Goal: Task Accomplishment & Management: Use online tool/utility

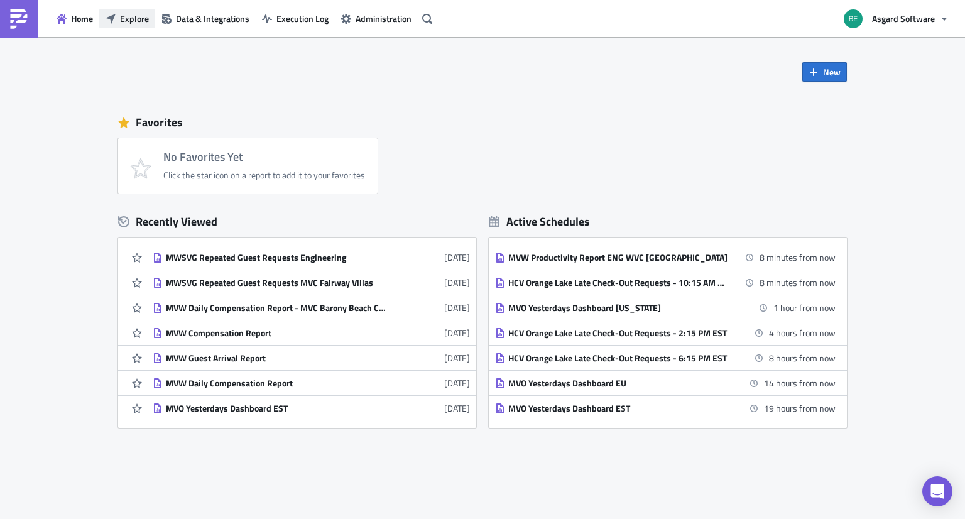
click at [132, 28] on button "Explore" at bounding box center [127, 18] width 56 height 19
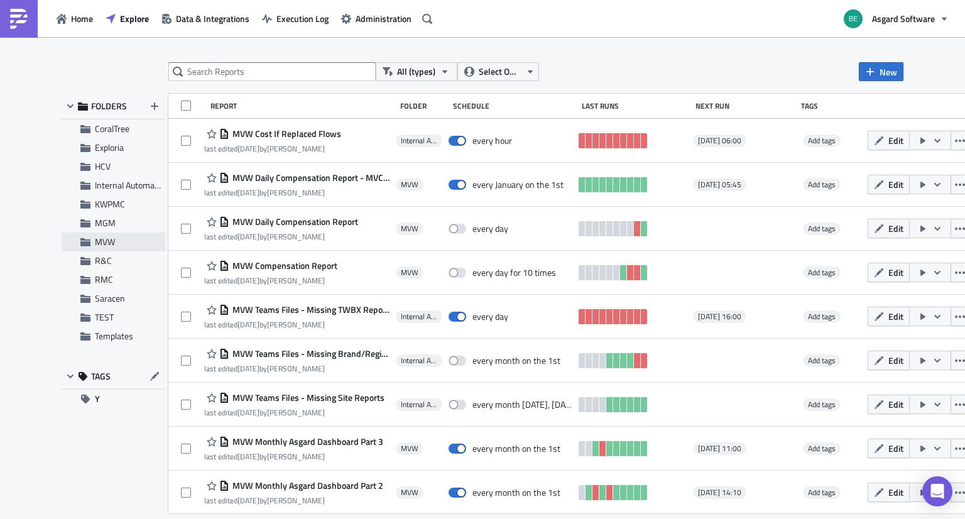
click at [110, 239] on span "MVW" at bounding box center [105, 241] width 20 height 13
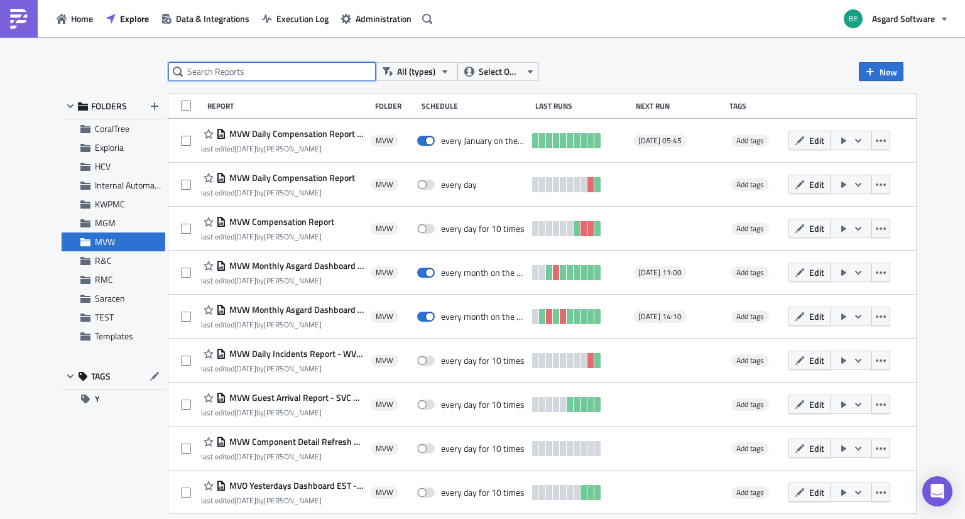
click at [214, 74] on input "text" at bounding box center [271, 71] width 207 height 19
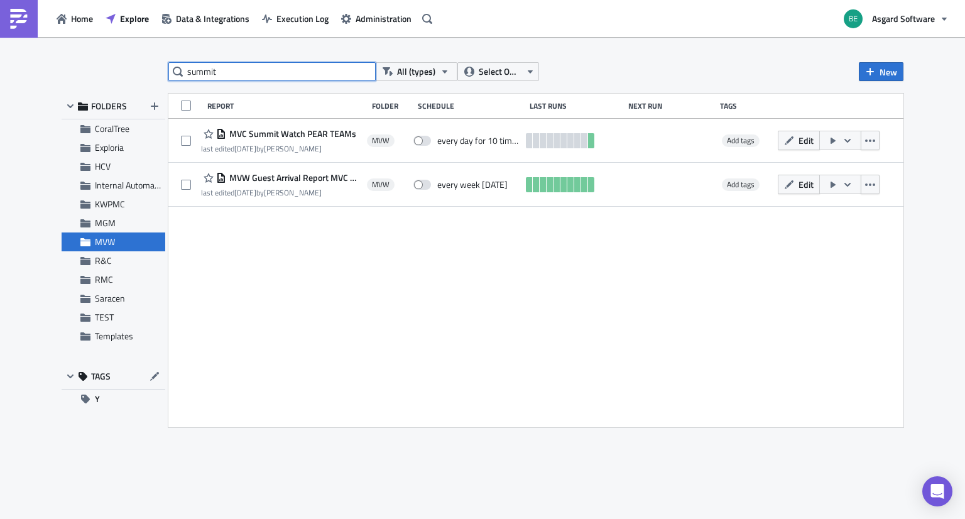
drag, startPoint x: 369, startPoint y: 72, endPoint x: 94, endPoint y: 46, distance: 276.5
click at [94, 46] on div "summit All (types) Select Owner New FOLDERS CoralTree Exploria HCV Internal Aut…" at bounding box center [482, 279] width 965 height 484
type input "\"
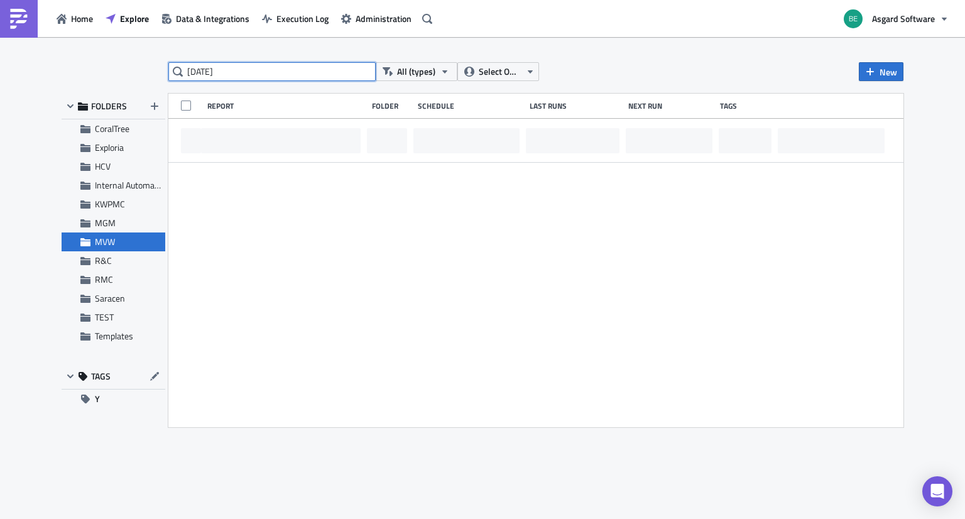
type input "yesterday"
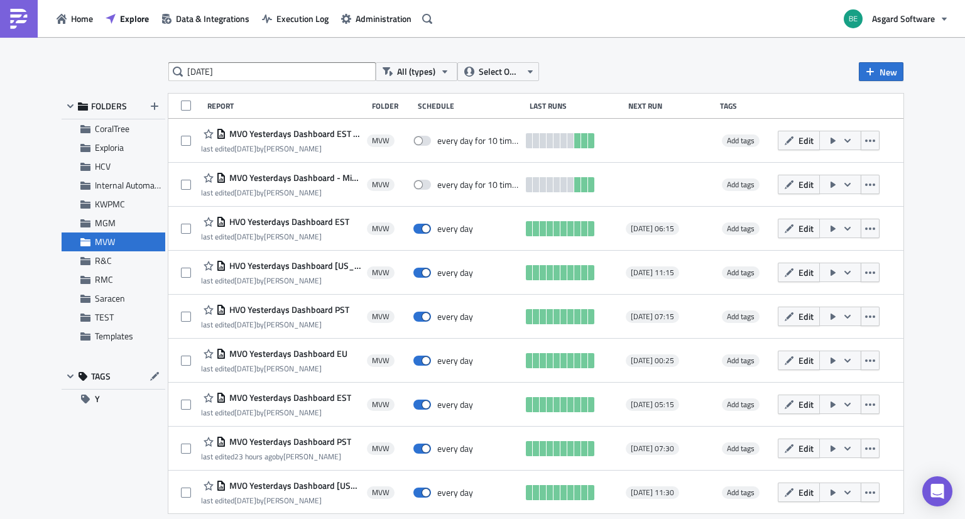
drag, startPoint x: 292, startPoint y: 397, endPoint x: 10, endPoint y: 423, distance: 282.8
click at [10, 423] on div "yesterday All (types) Select Owner New FOLDERS CoralTree Exploria HCV Internal …" at bounding box center [482, 279] width 965 height 484
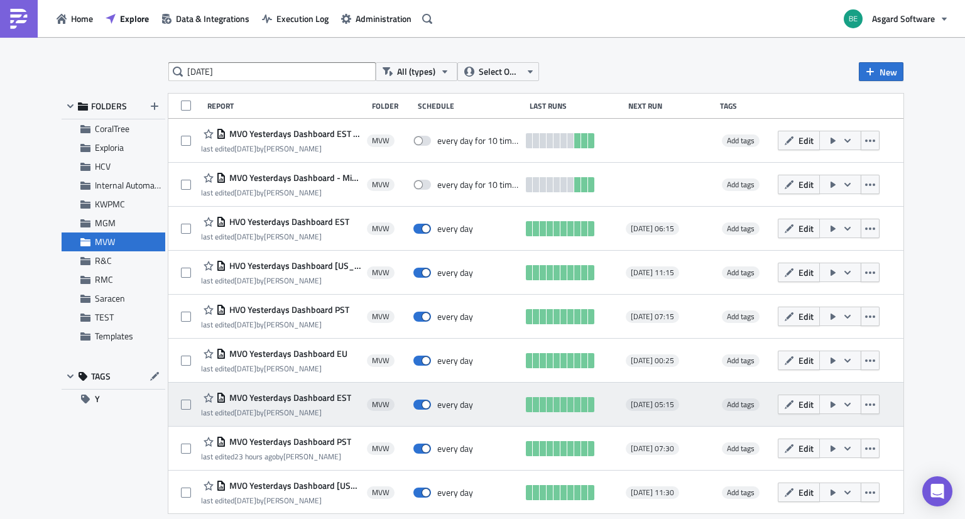
click at [255, 400] on span "MVO Yesterdays Dashboard EST" at bounding box center [288, 397] width 125 height 11
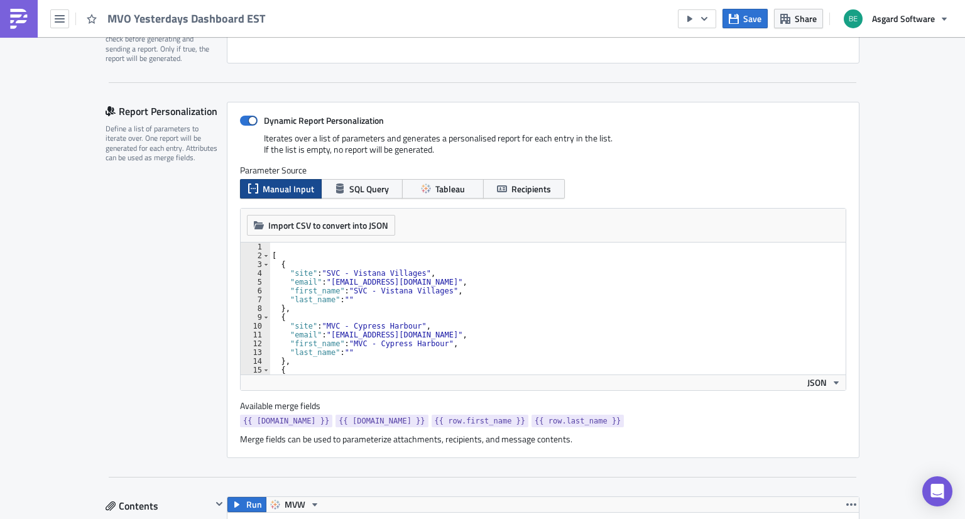
scroll to position [274, 0]
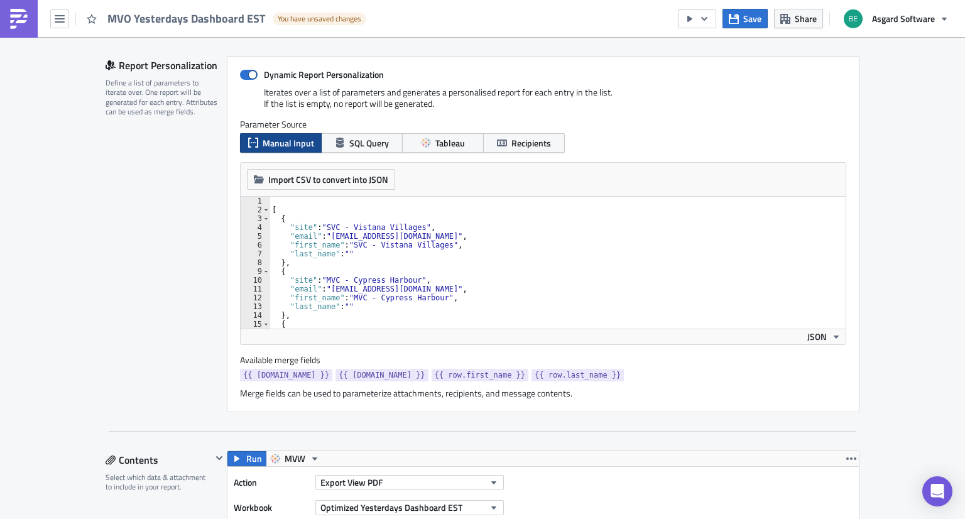
type textarea ""first_name": "SVC - Vistana Villages","
click at [478, 249] on div "[ { "site" : "SVC - Vistana Villages" , "email" : "SVCVistanaVillagesPL@vacatio…" at bounding box center [553, 272] width 567 height 150
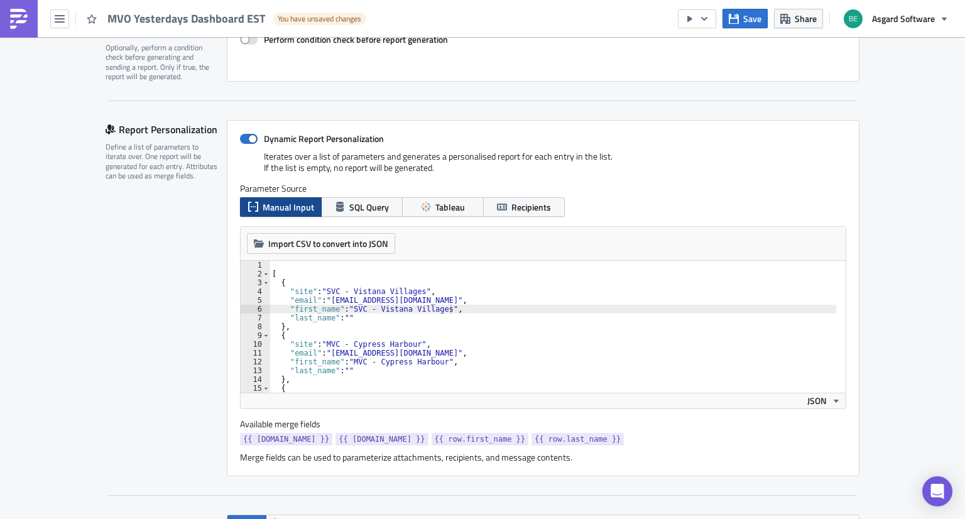
scroll to position [0, 0]
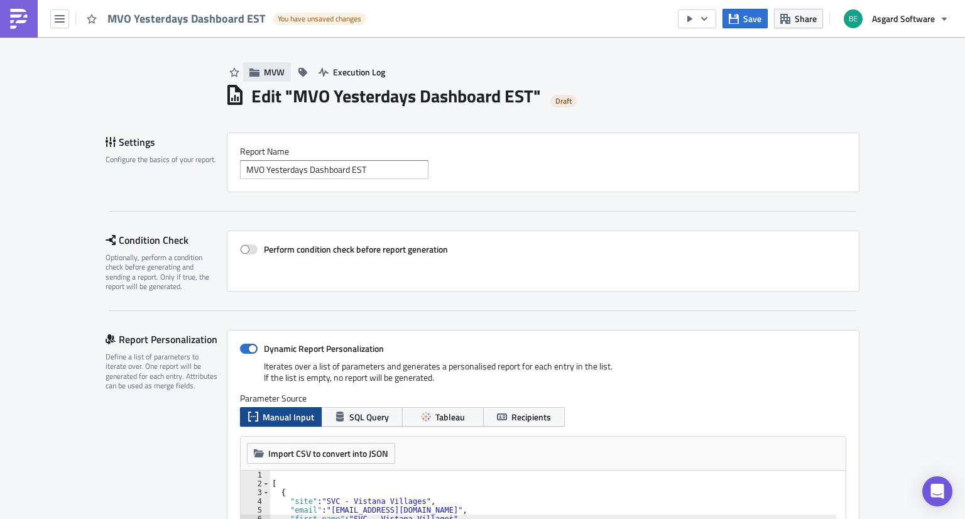
click at [251, 68] on icon "button" at bounding box center [254, 72] width 10 height 10
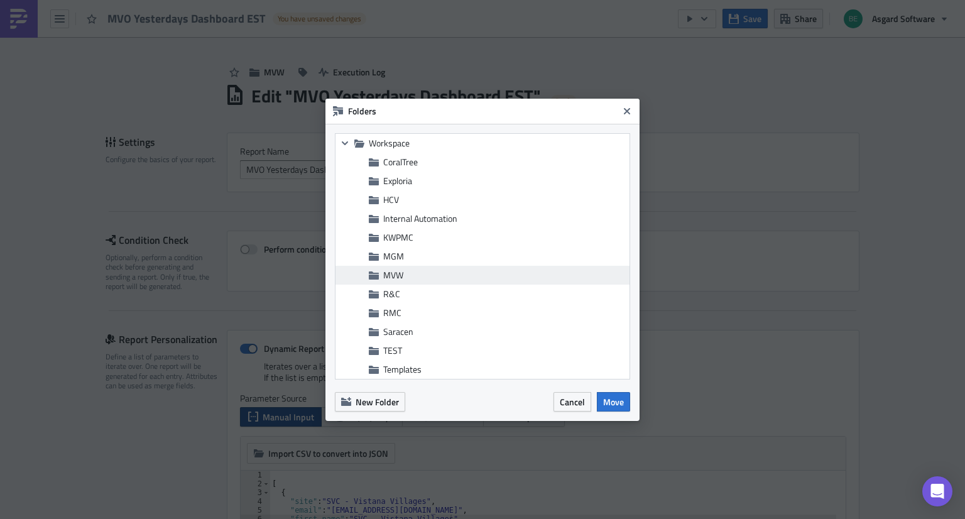
click at [403, 272] on span "MVW" at bounding box center [393, 274] width 20 height 13
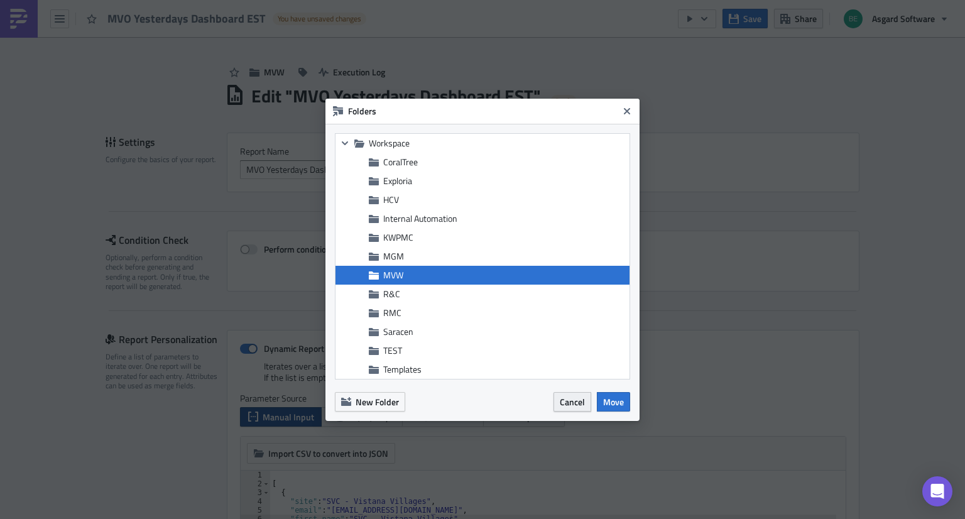
click at [564, 403] on span "Cancel" at bounding box center [572, 401] width 25 height 13
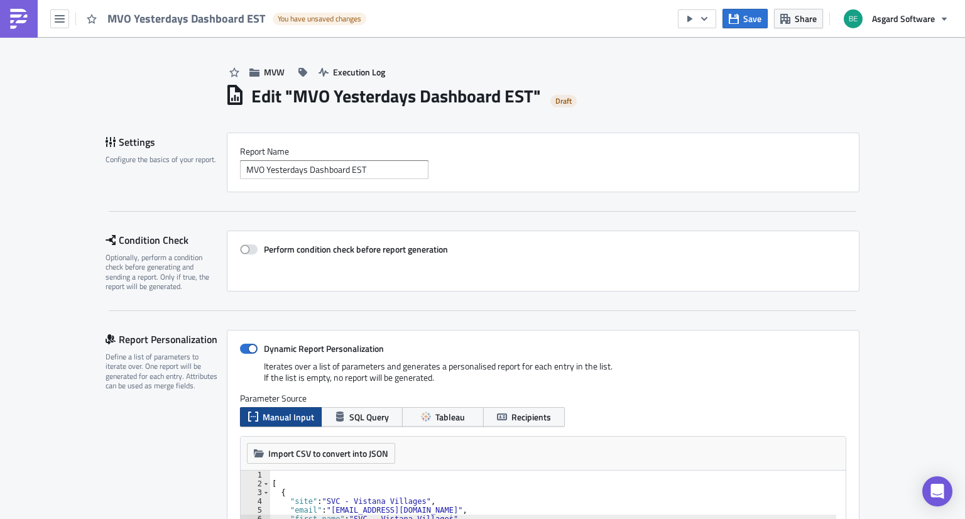
click at [23, 26] on img at bounding box center [19, 19] width 20 height 20
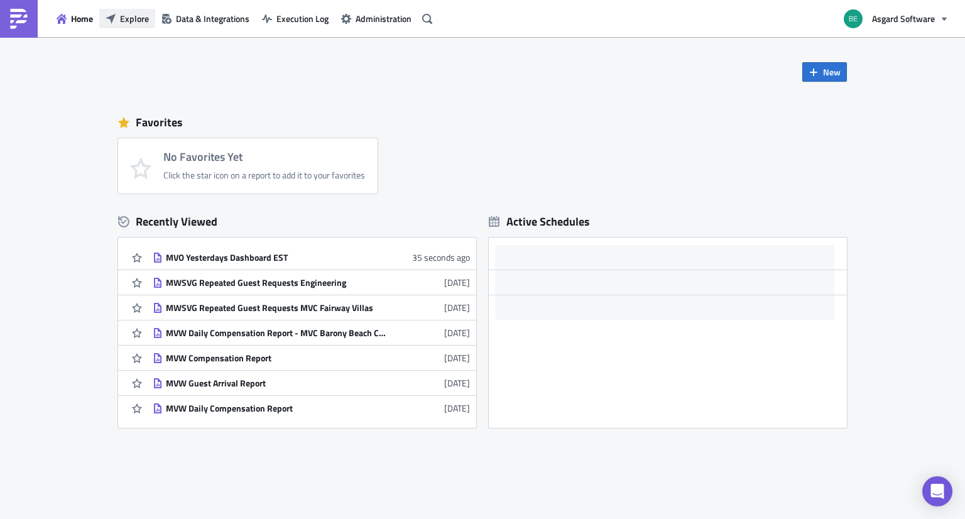
click at [121, 16] on span "Explore" at bounding box center [134, 18] width 29 height 13
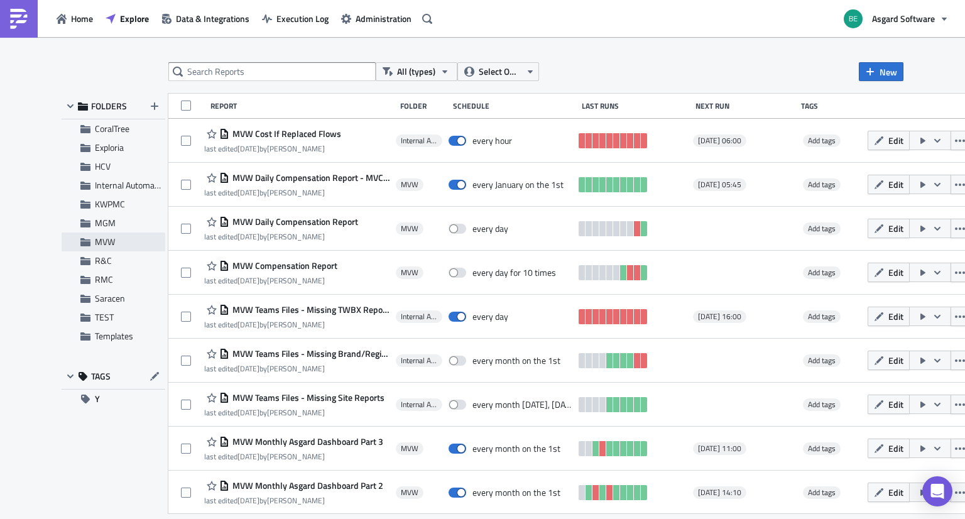
click at [111, 246] on span "MVW" at bounding box center [105, 241] width 20 height 13
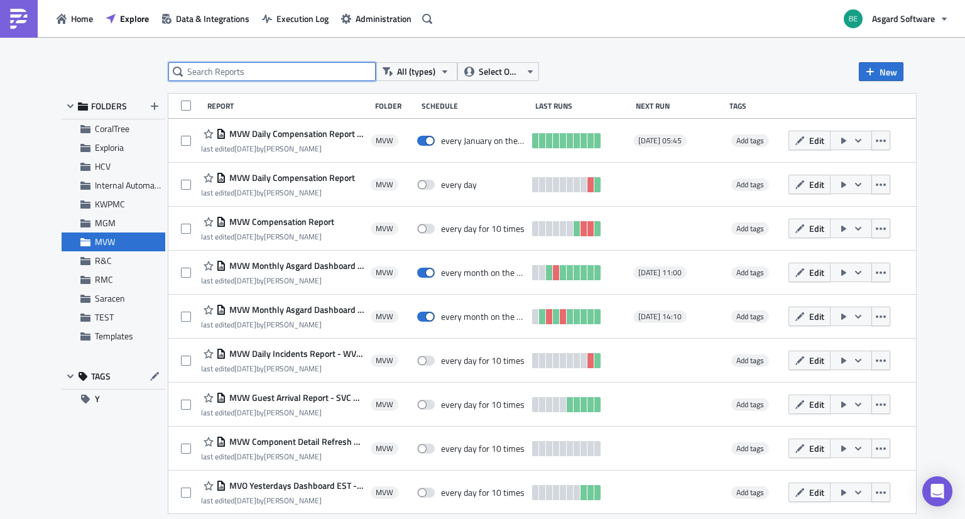
click at [231, 71] on input "text" at bounding box center [271, 71] width 207 height 19
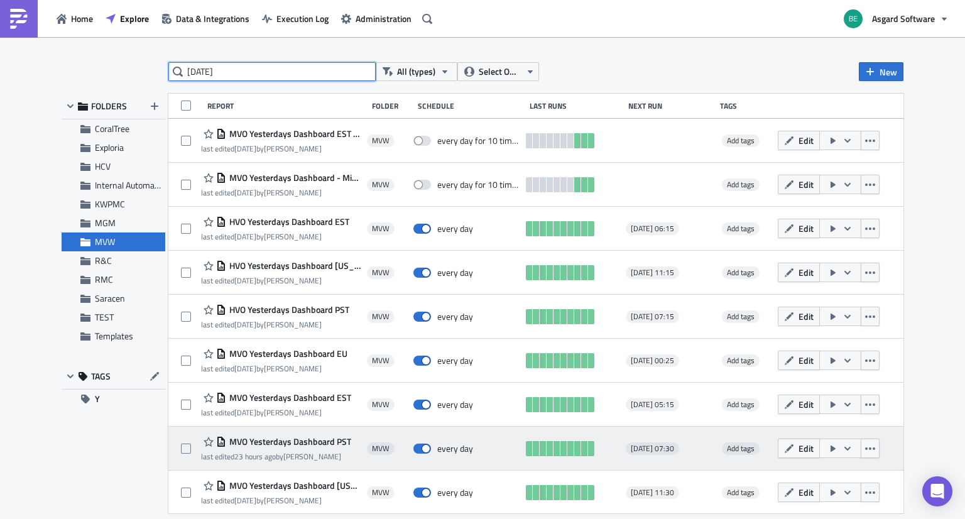
type input "yesterday"
click at [292, 439] on span "MVO Yesterdays Dashboard PST" at bounding box center [288, 441] width 125 height 11
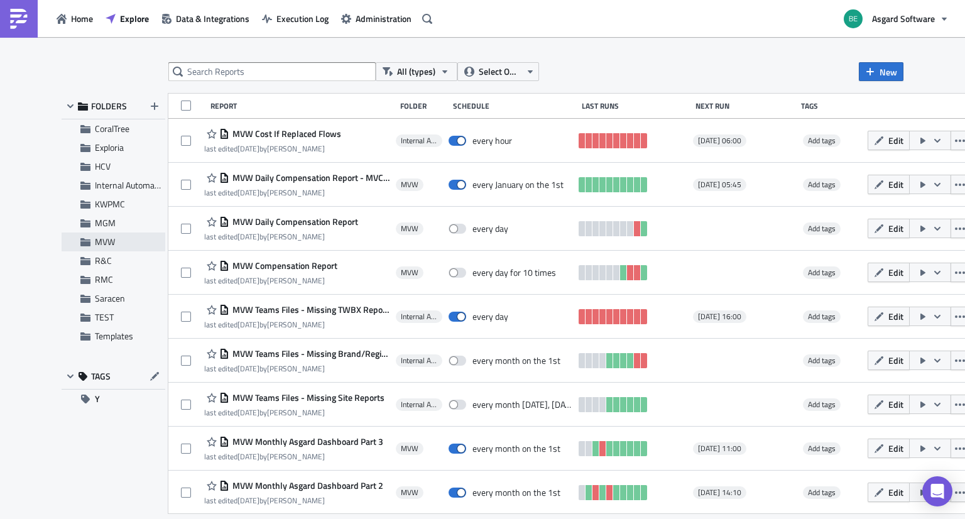
click at [101, 241] on span "MVW" at bounding box center [105, 241] width 20 height 13
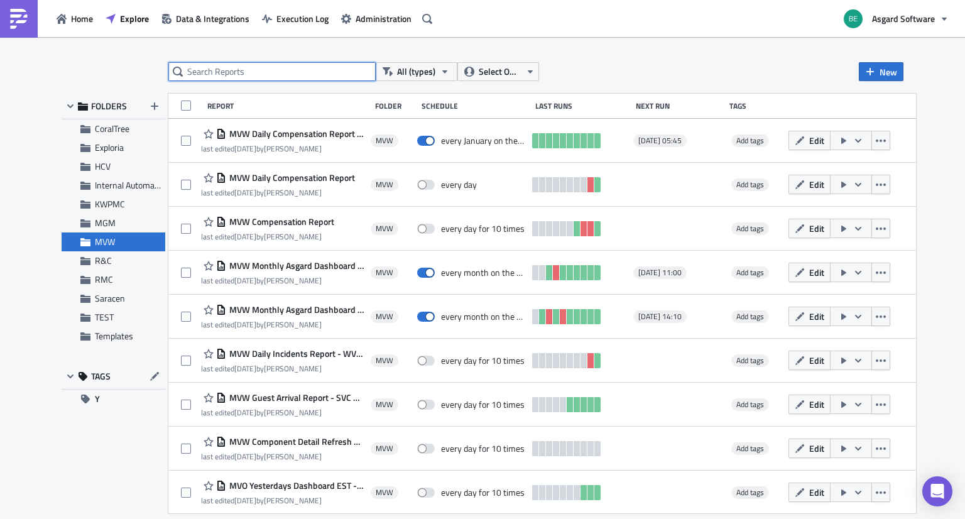
click at [289, 74] on input "text" at bounding box center [271, 71] width 207 height 19
type input "yesterday"
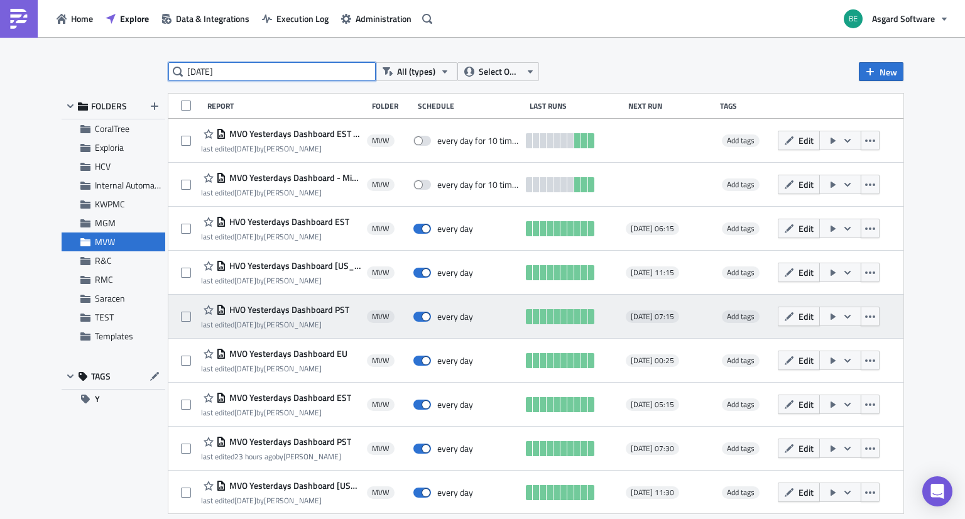
scroll to position [1, 0]
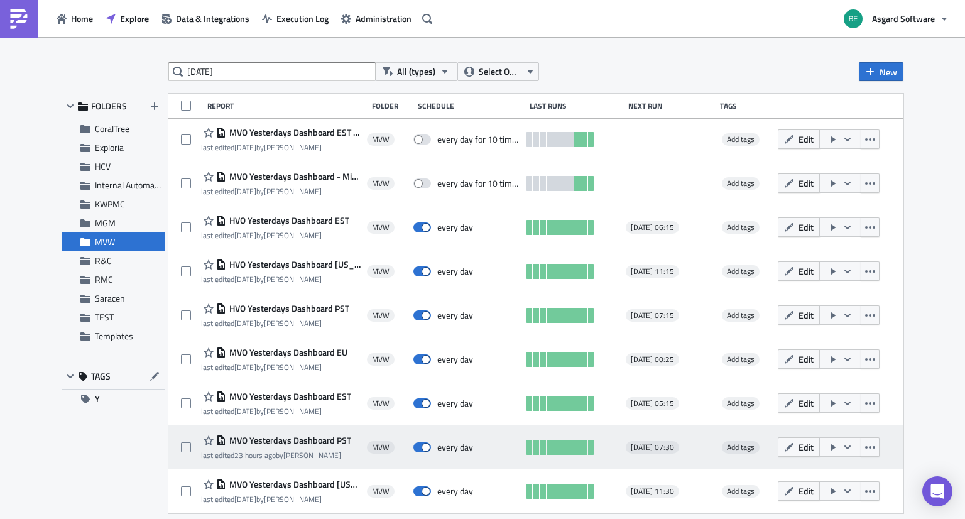
click at [237, 437] on span "MVO Yesterdays Dashboard PST" at bounding box center [288, 440] width 125 height 11
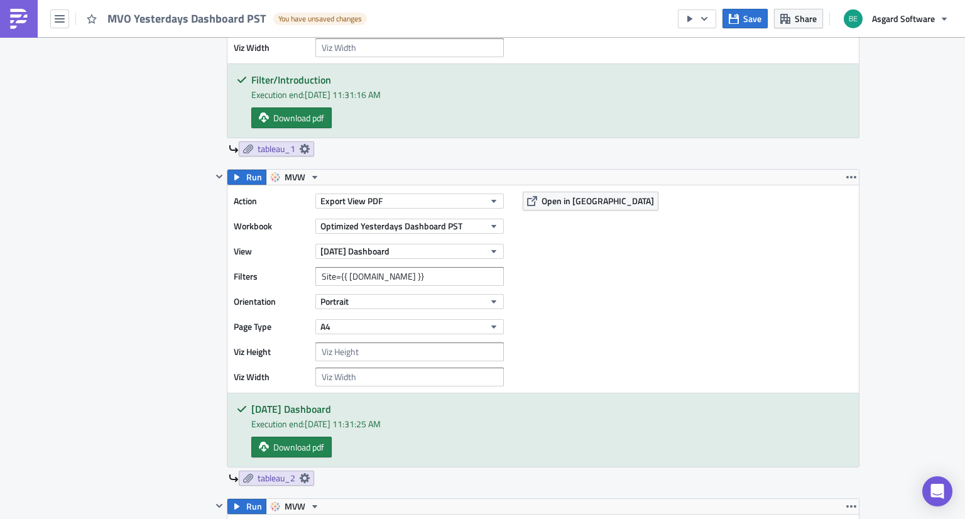
scroll to position [949, 0]
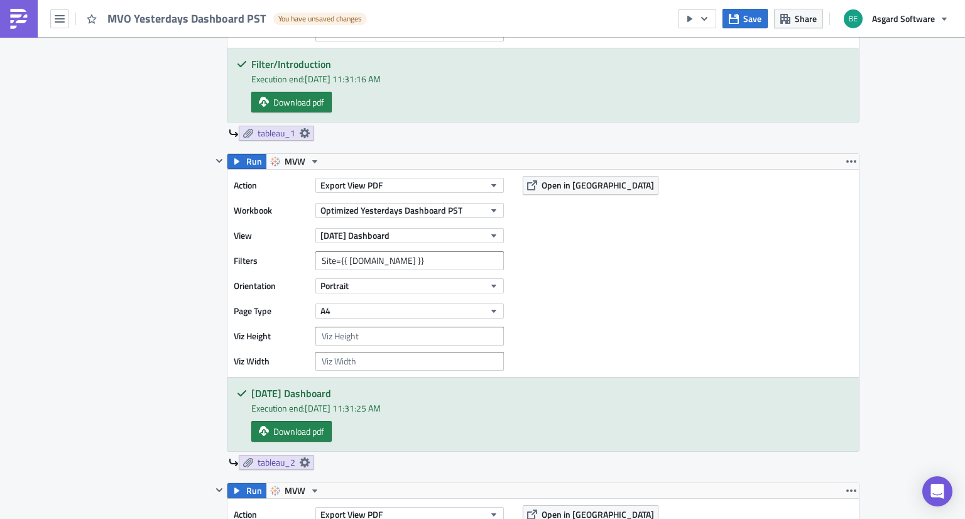
scroll to position [955, 0]
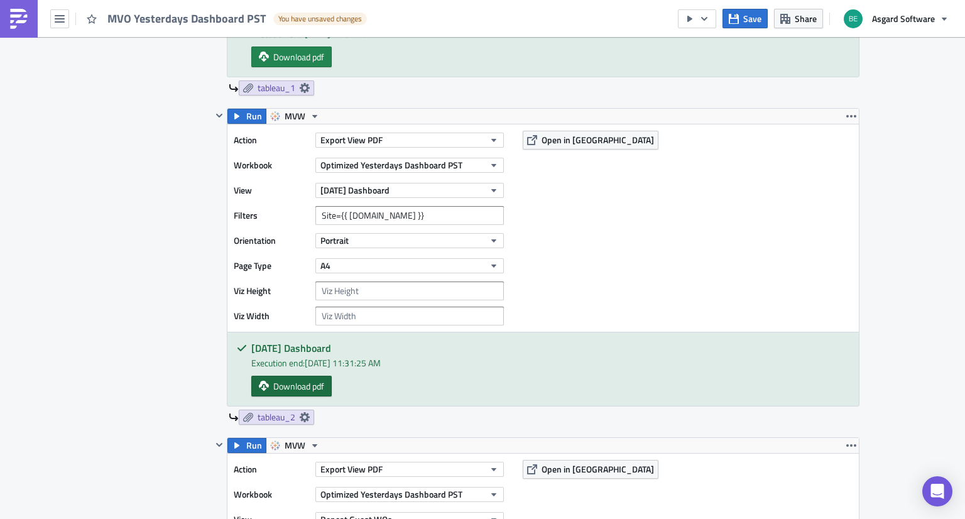
click at [282, 385] on span "Download pdf" at bounding box center [298, 386] width 51 height 13
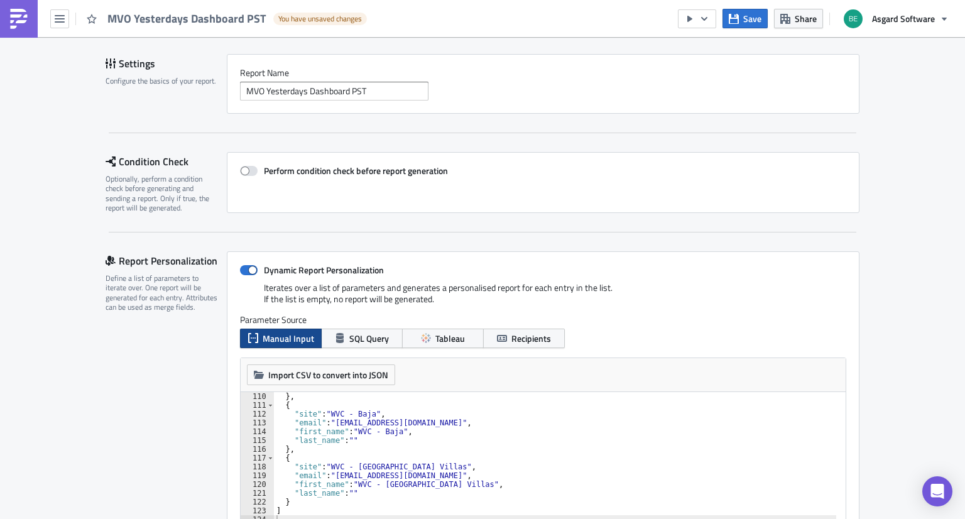
scroll to position [0, 0]
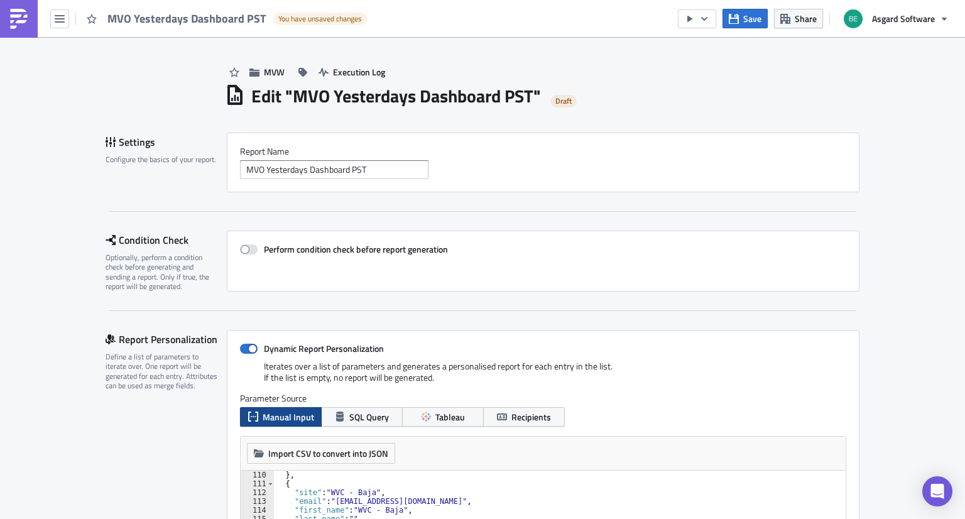
click at [55, 28] on div "MVO Yesterdays Dashboard PST You have unsaved changes" at bounding box center [186, 18] width 373 height 37
click at [58, 23] on icon "button" at bounding box center [60, 19] width 10 height 10
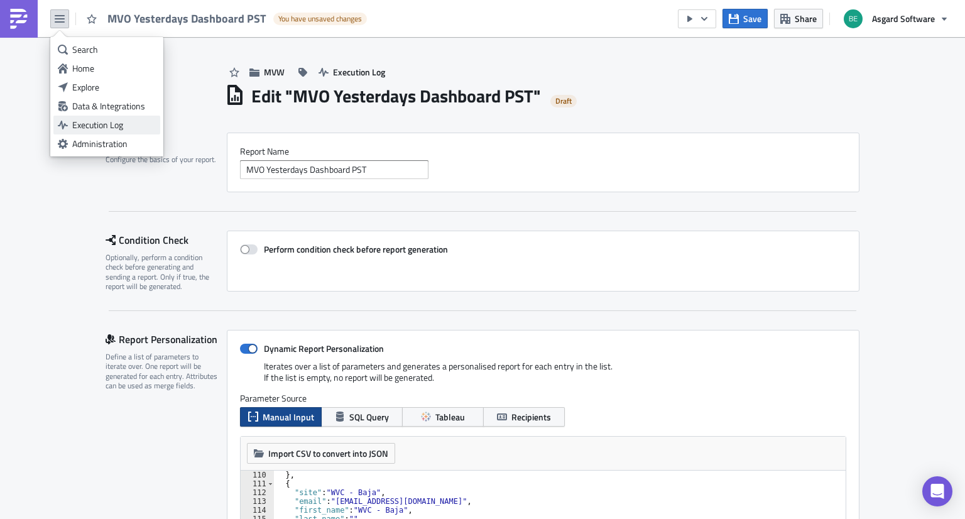
click at [98, 133] on link "Execution Log" at bounding box center [106, 125] width 107 height 19
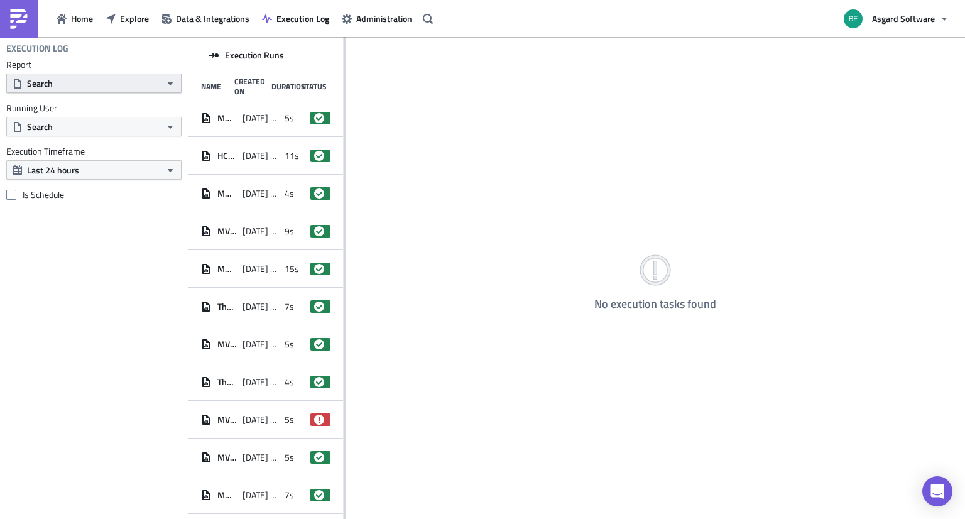
click at [88, 87] on button "Search" at bounding box center [93, 83] width 175 height 19
type input "pst"
click at [62, 143] on div "MVO Yesterdays Dashboard PST" at bounding box center [88, 147] width 120 height 13
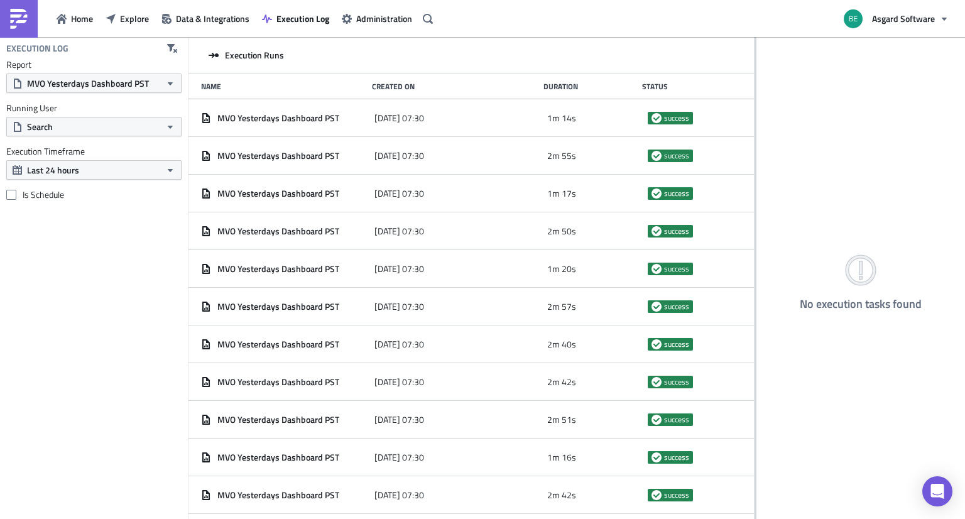
drag, startPoint x: 344, startPoint y: 81, endPoint x: 769, endPoint y: 79, distance: 424.8
click at [757, 79] on div at bounding box center [756, 279] width 2 height 484
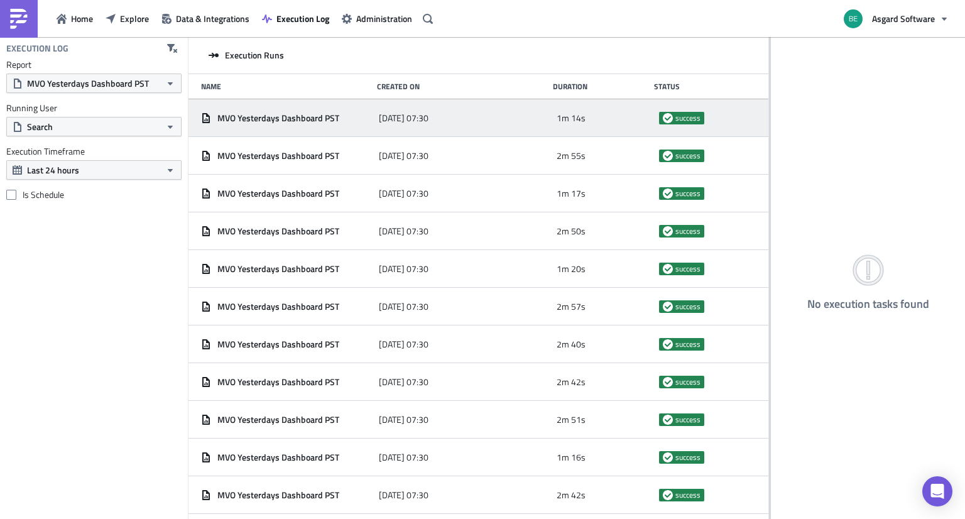
click at [285, 114] on span "MVO Yesterdays Dashboard PST" at bounding box center [278, 117] width 122 height 11
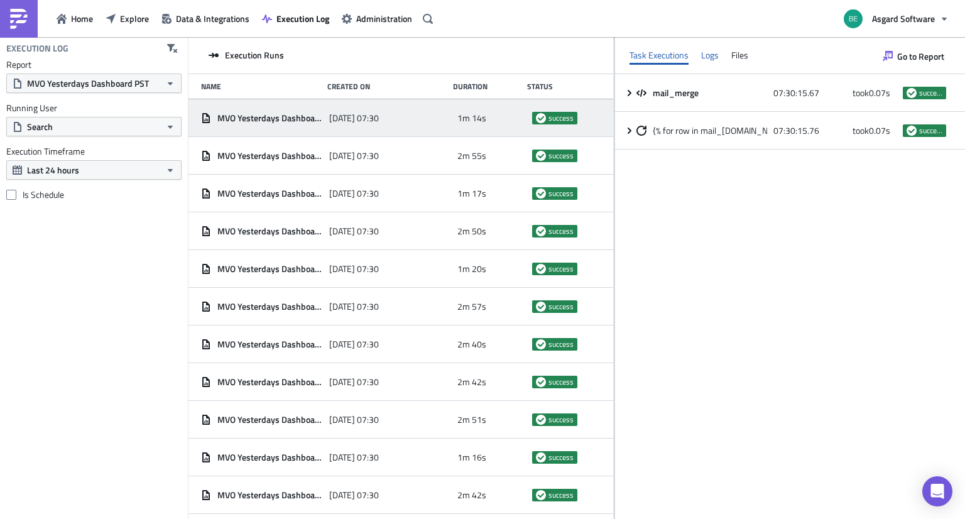
click at [719, 60] on div "Logs" at bounding box center [710, 55] width 18 height 19
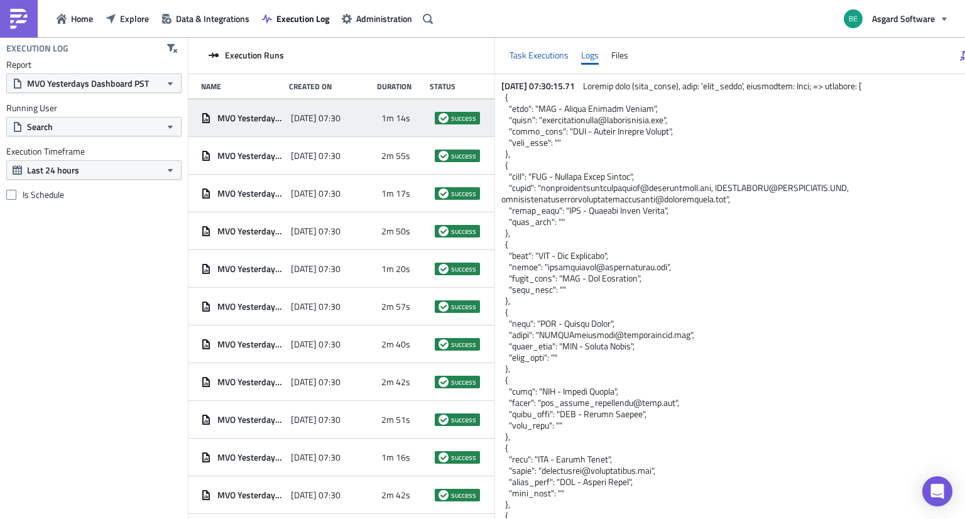
click at [554, 59] on div "Task Executions" at bounding box center [539, 55] width 59 height 19
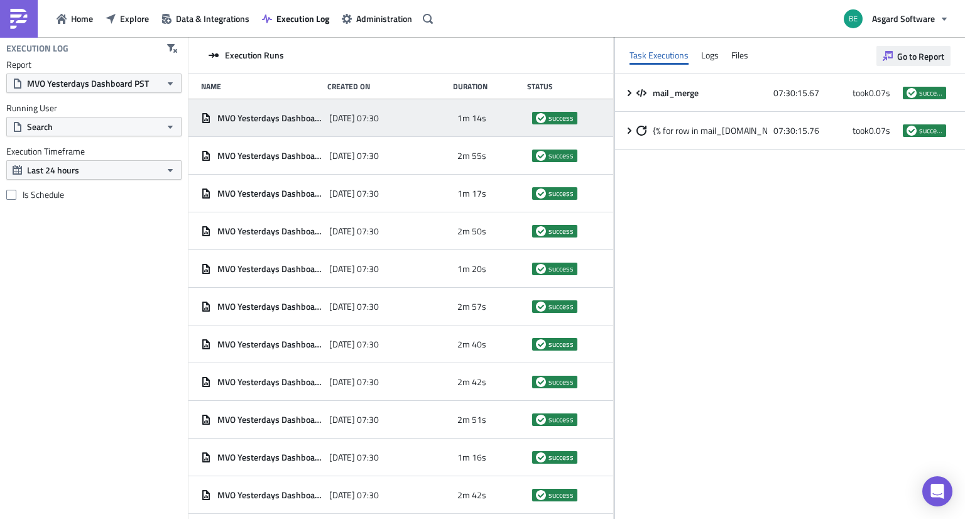
click at [892, 58] on icon "button" at bounding box center [888, 56] width 10 height 10
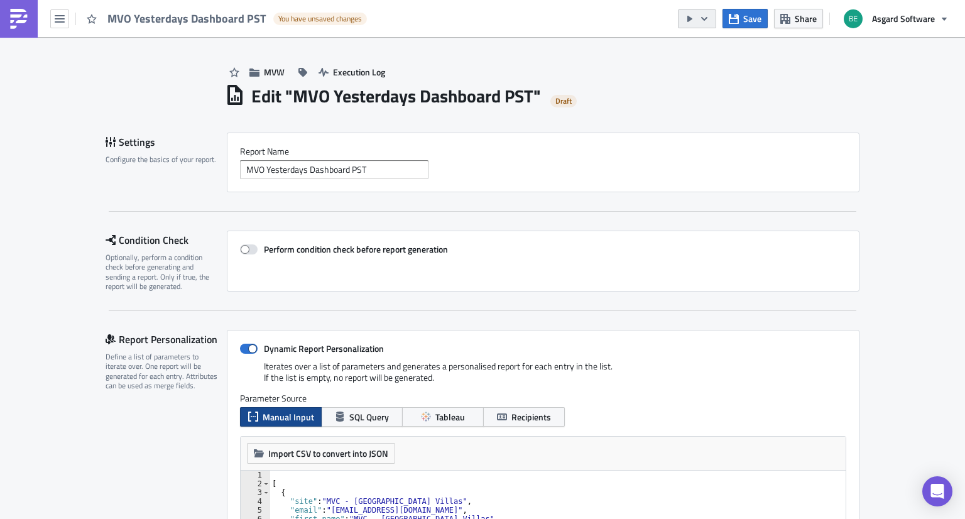
click at [698, 19] on button "button" at bounding box center [697, 18] width 38 height 19
click at [701, 48] on div "Send Just to Me" at bounding box center [736, 49] width 98 height 13
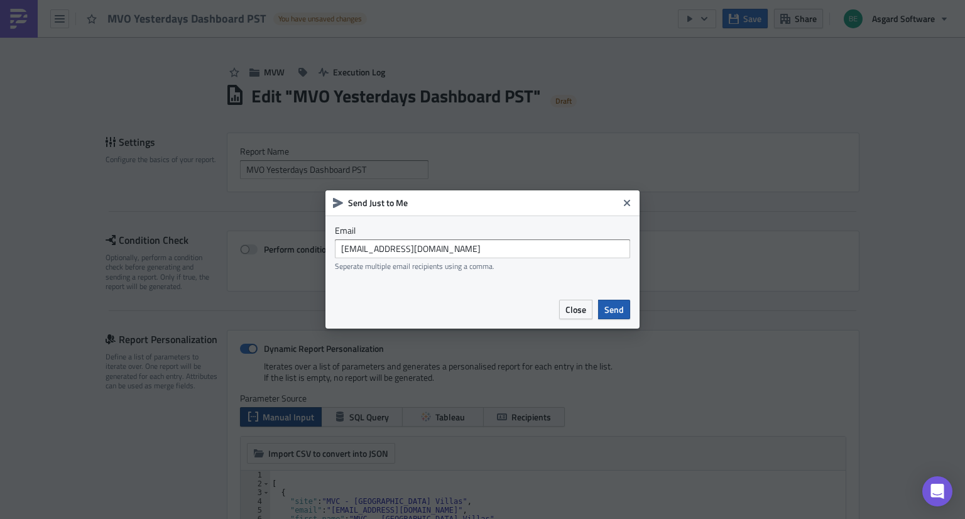
click at [621, 313] on span "Send" at bounding box center [614, 309] width 19 height 13
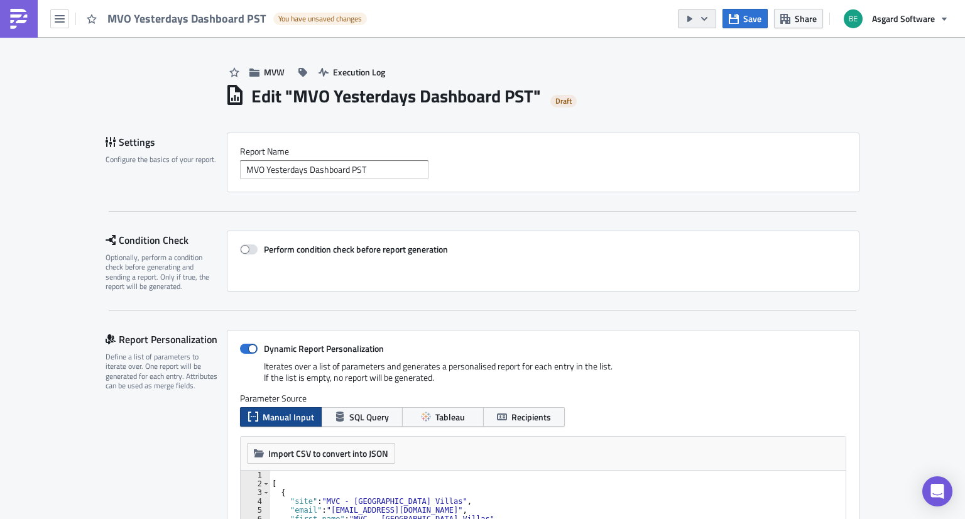
click at [689, 20] on icon "button" at bounding box center [689, 19] width 5 height 6
click at [333, 71] on span "Execution Log" at bounding box center [359, 71] width 52 height 13
